Goal: Task Accomplishment & Management: Use online tool/utility

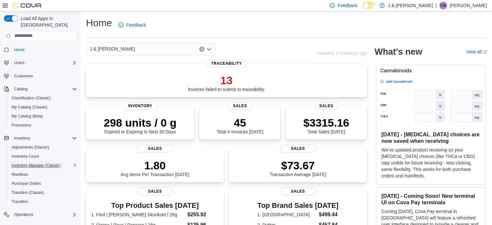
click at [48, 163] on span "Inventory Manager (Classic)" at bounding box center [36, 165] width 49 height 5
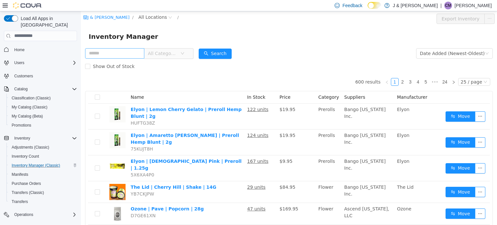
click at [125, 53] on input "text" at bounding box center [114, 53] width 59 height 10
type input "********"
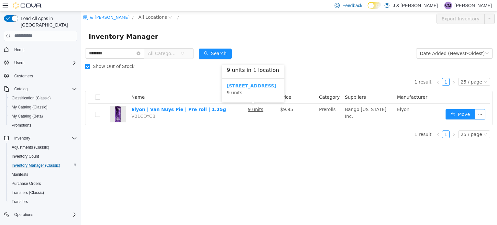
click at [261, 85] on b "[STREET_ADDRESS]" at bounding box center [251, 85] width 49 height 5
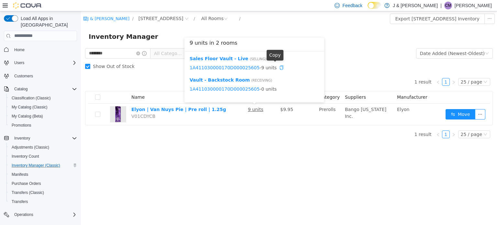
click at [279, 65] on icon "icon: copy" at bounding box center [281, 67] width 5 height 5
click at [279, 88] on icon "icon: copy" at bounding box center [281, 88] width 5 height 5
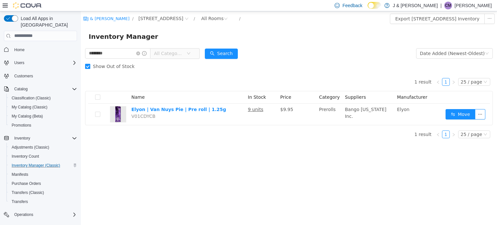
click at [91, 66] on span "Show Out of Stock" at bounding box center [113, 65] width 47 height 5
click at [93, 66] on span "Show Out of Stock" at bounding box center [113, 65] width 47 height 5
drag, startPoint x: 103, startPoint y: 49, endPoint x: 0, endPoint y: 49, distance: 102.8
click at [81, 49] on html "J & J Cannabis / [STREET_ADDRESS] / All Rooms / Export [STREET_ADDRESS] Invento…" at bounding box center [289, 117] width 416 height 213
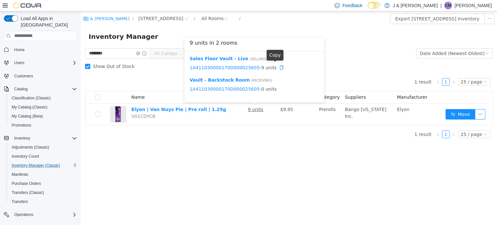
click at [279, 67] on icon "icon: copy" at bounding box center [281, 67] width 5 height 5
